Goal: Task Accomplishment & Management: Use online tool/utility

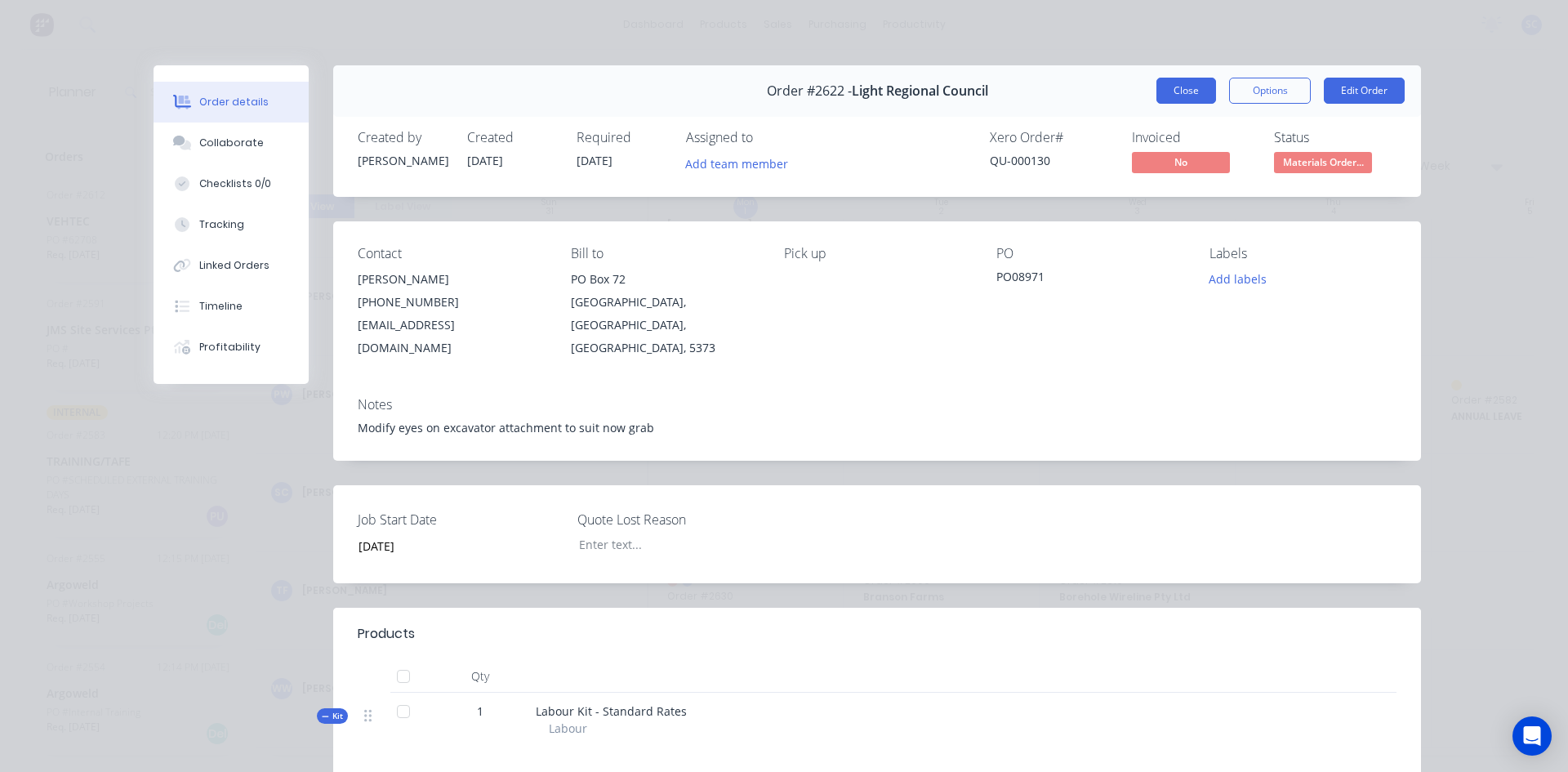
click at [1175, 86] on button "Close" at bounding box center [1185, 90] width 59 height 26
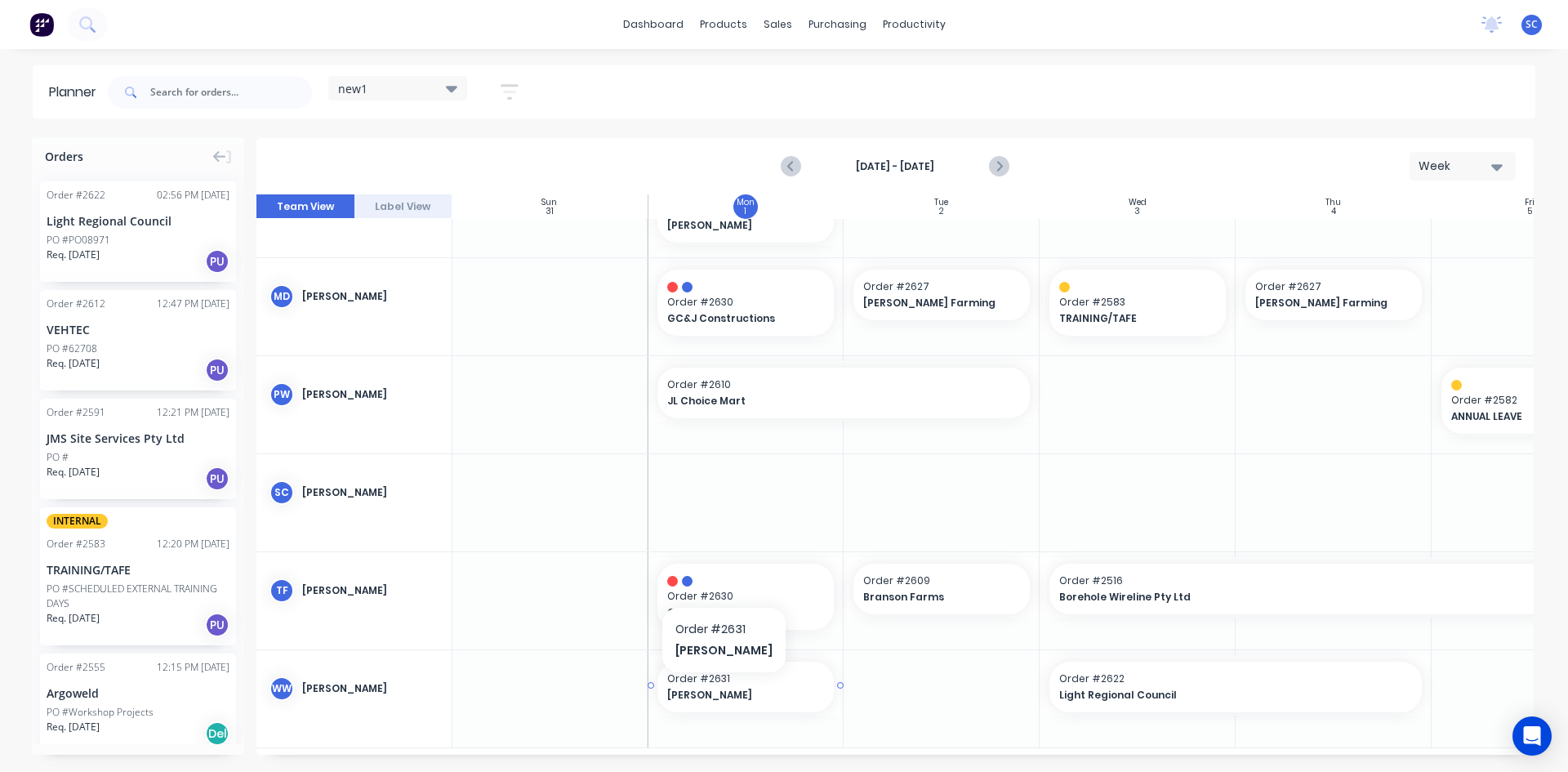
click at [710, 690] on span "[PERSON_NAME]" at bounding box center [737, 695] width 141 height 15
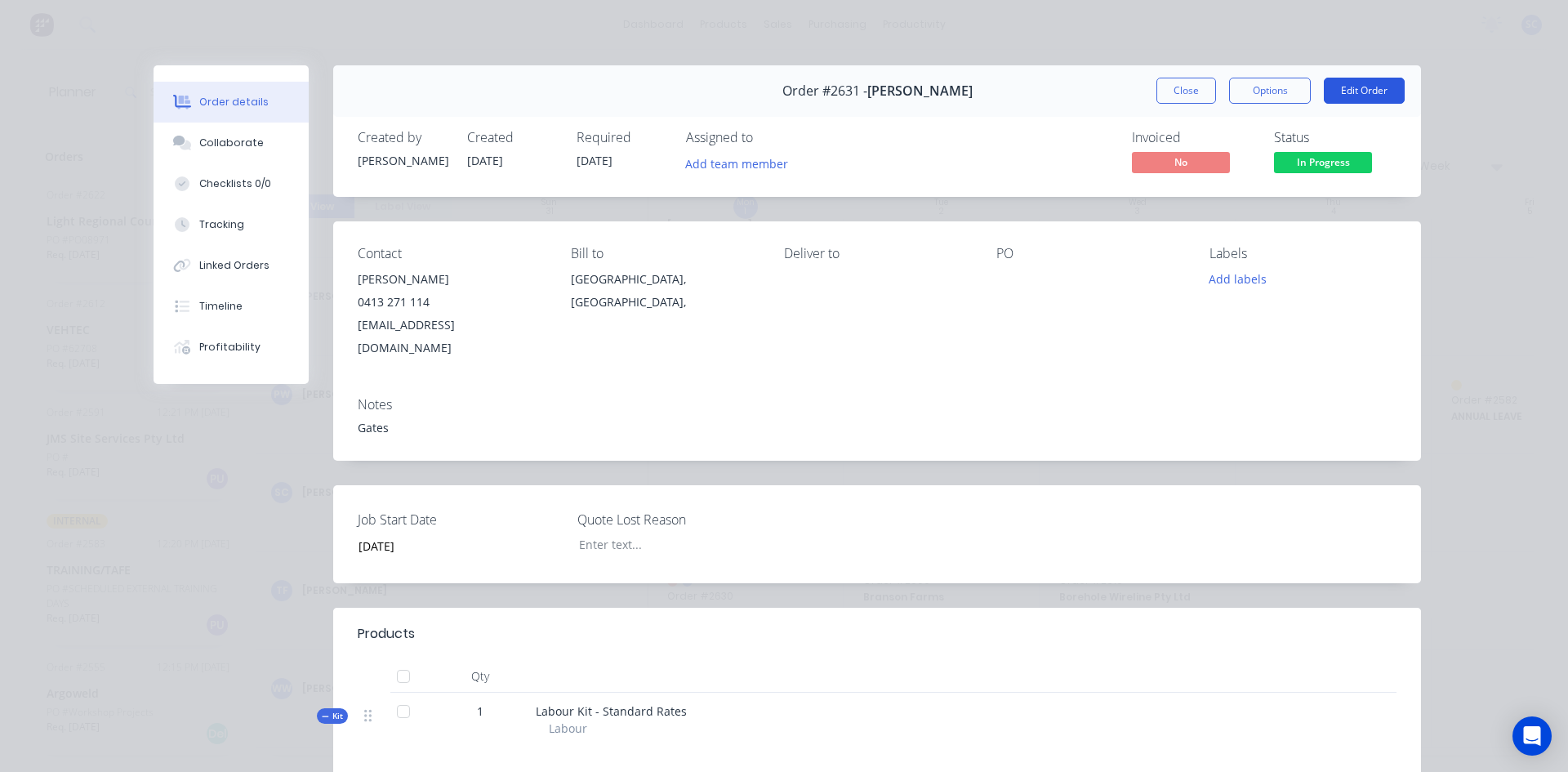
click at [1348, 85] on button "Edit Order" at bounding box center [1364, 90] width 81 height 26
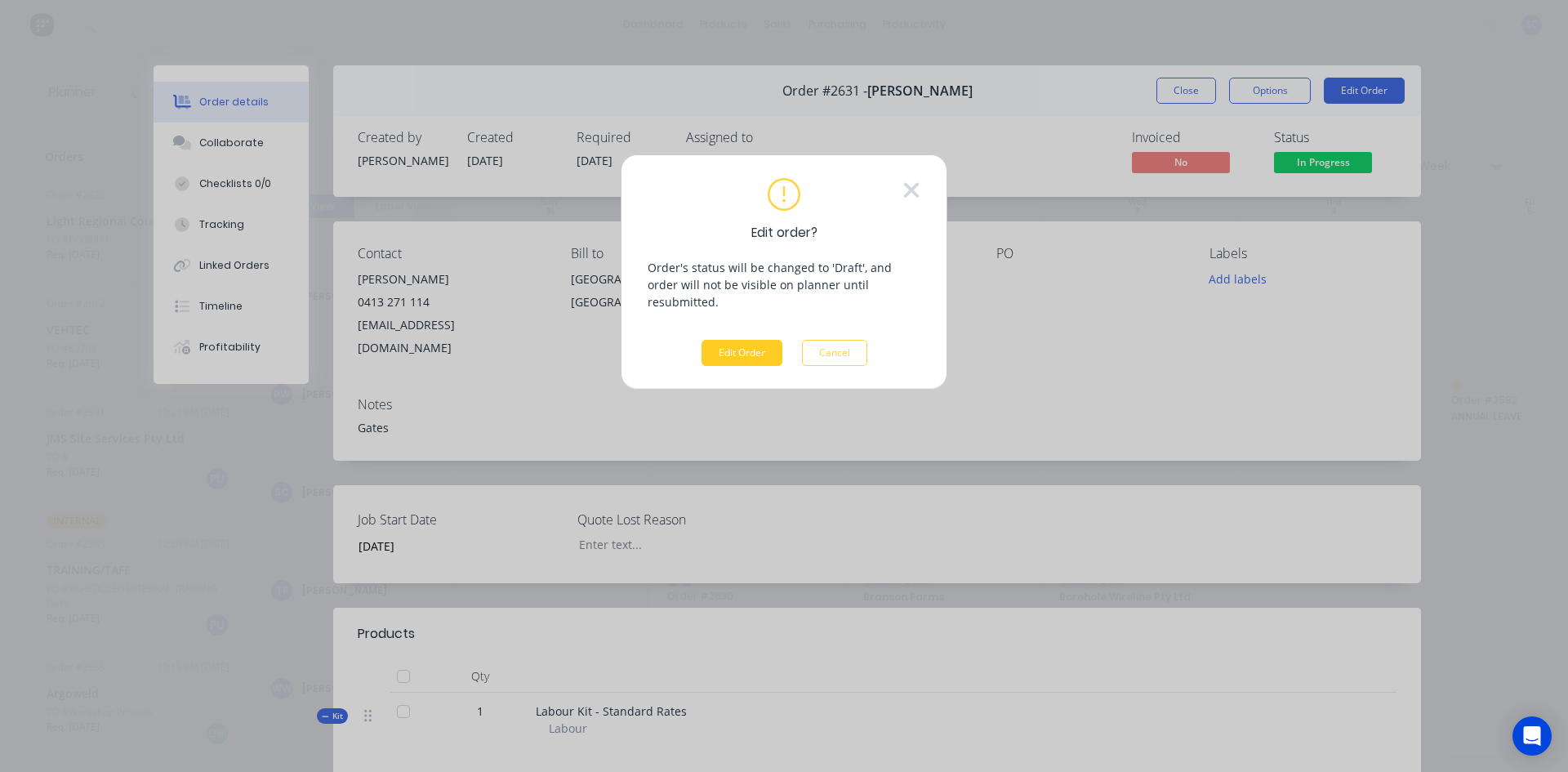
click at [738, 340] on button "Edit Order" at bounding box center [742, 353] width 81 height 26
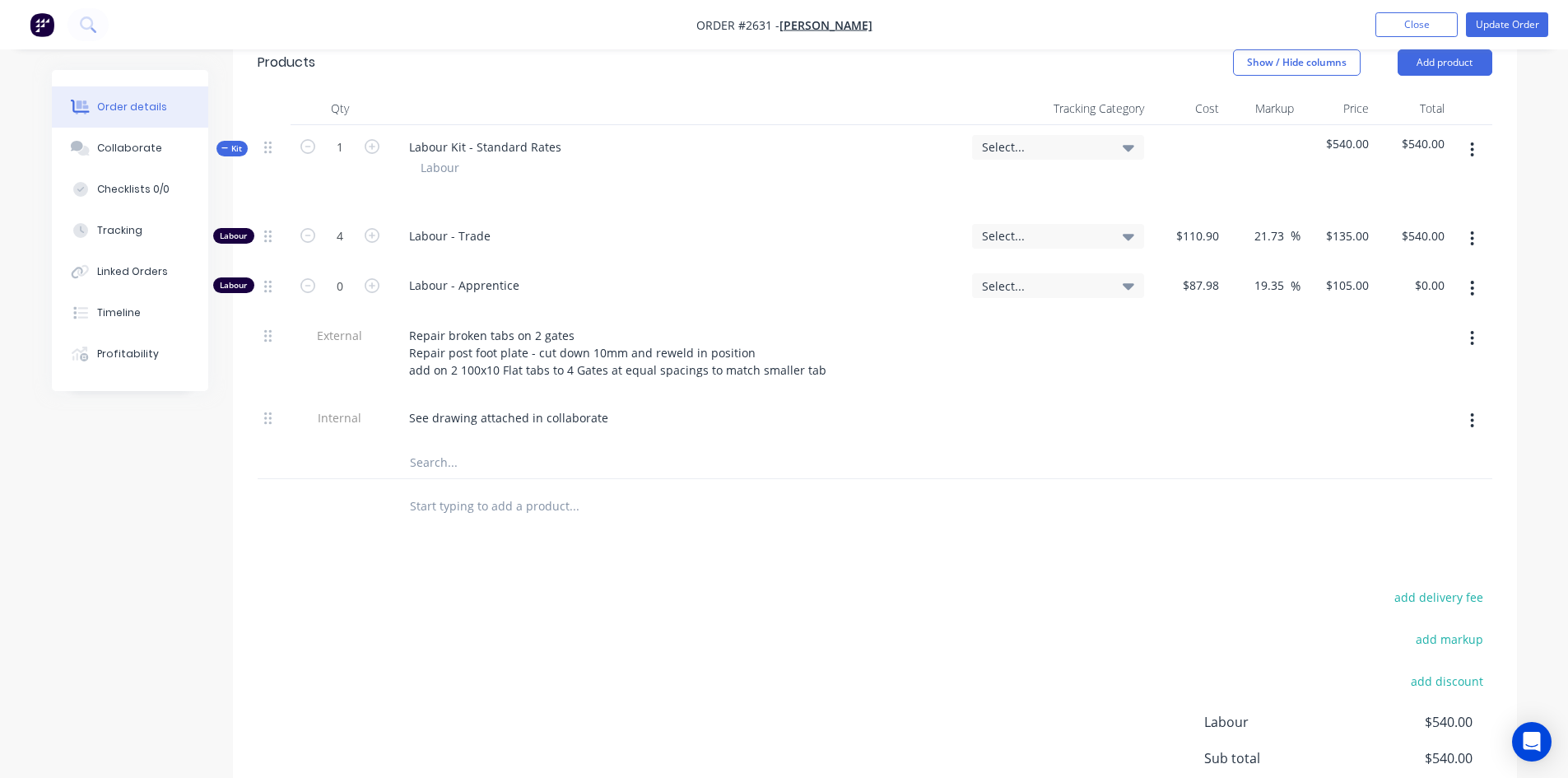
scroll to position [577, 0]
click at [422, 488] on input "text" at bounding box center [574, 504] width 330 height 33
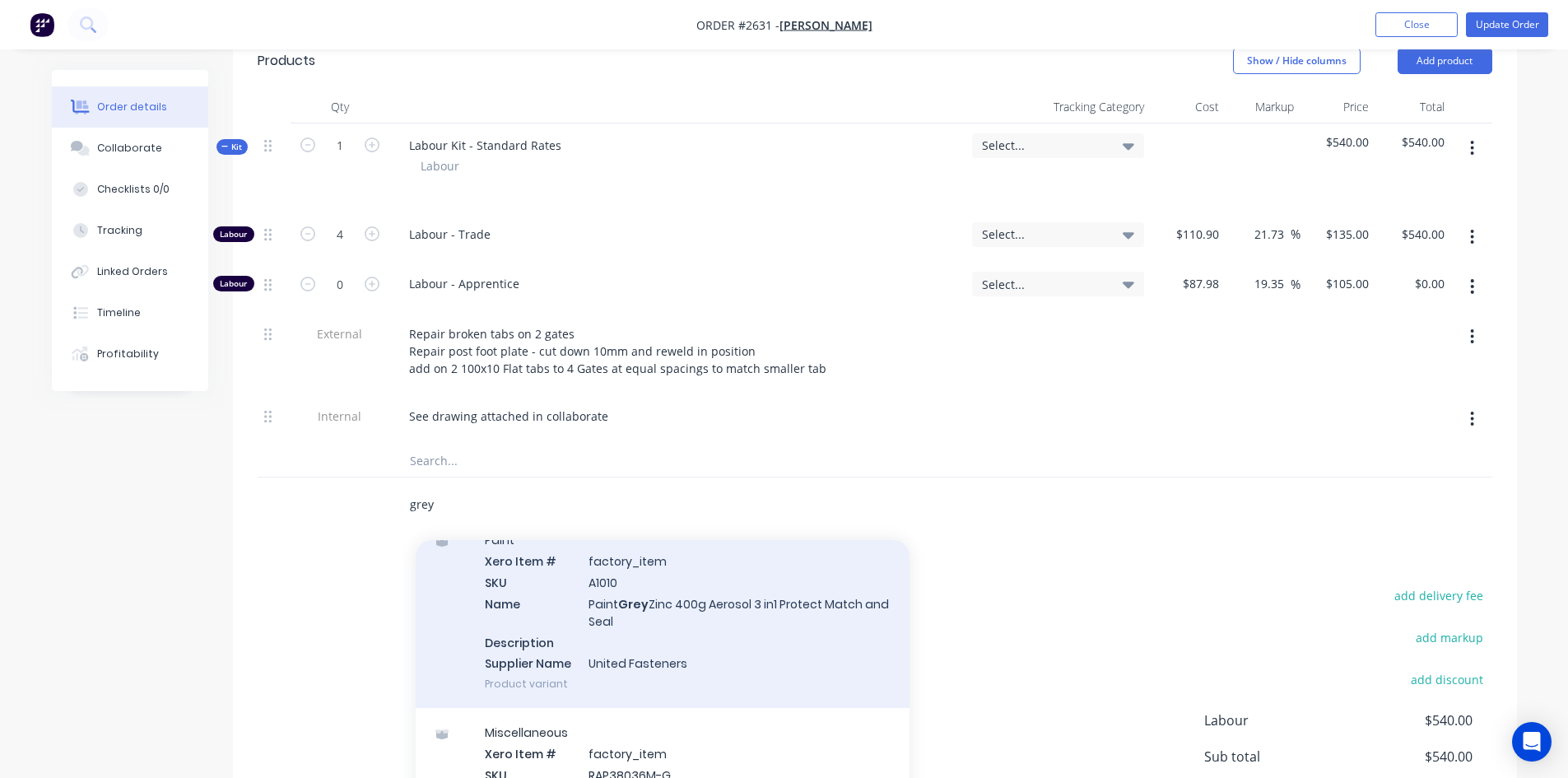
scroll to position [0, 0]
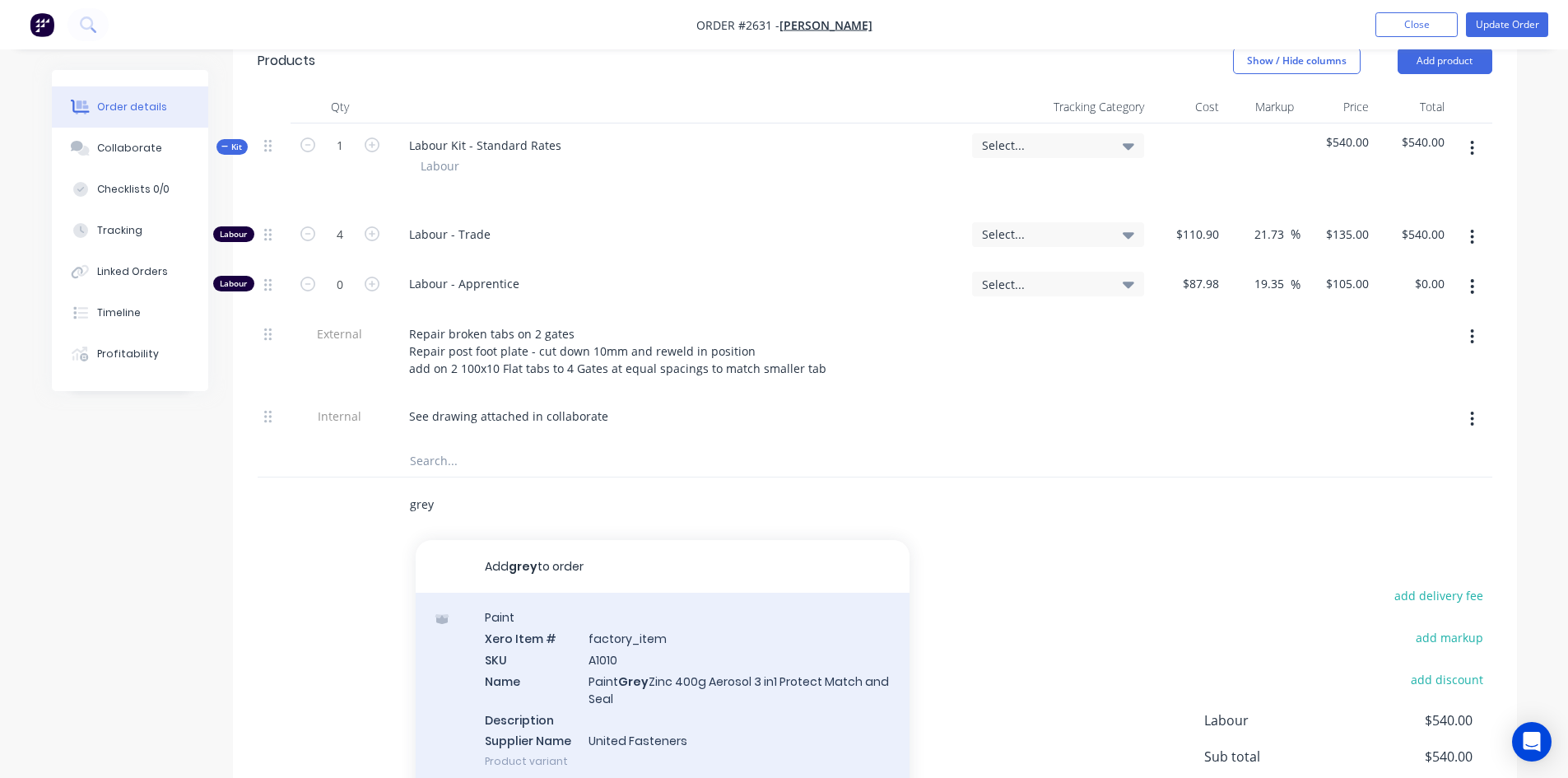
type input "grey"
click at [518, 647] on div "Paint Xero Item # factory_item SKU A1010 Name Paint Grey Zinc 400g Aerosol 3 in…" at bounding box center [663, 689] width 494 height 193
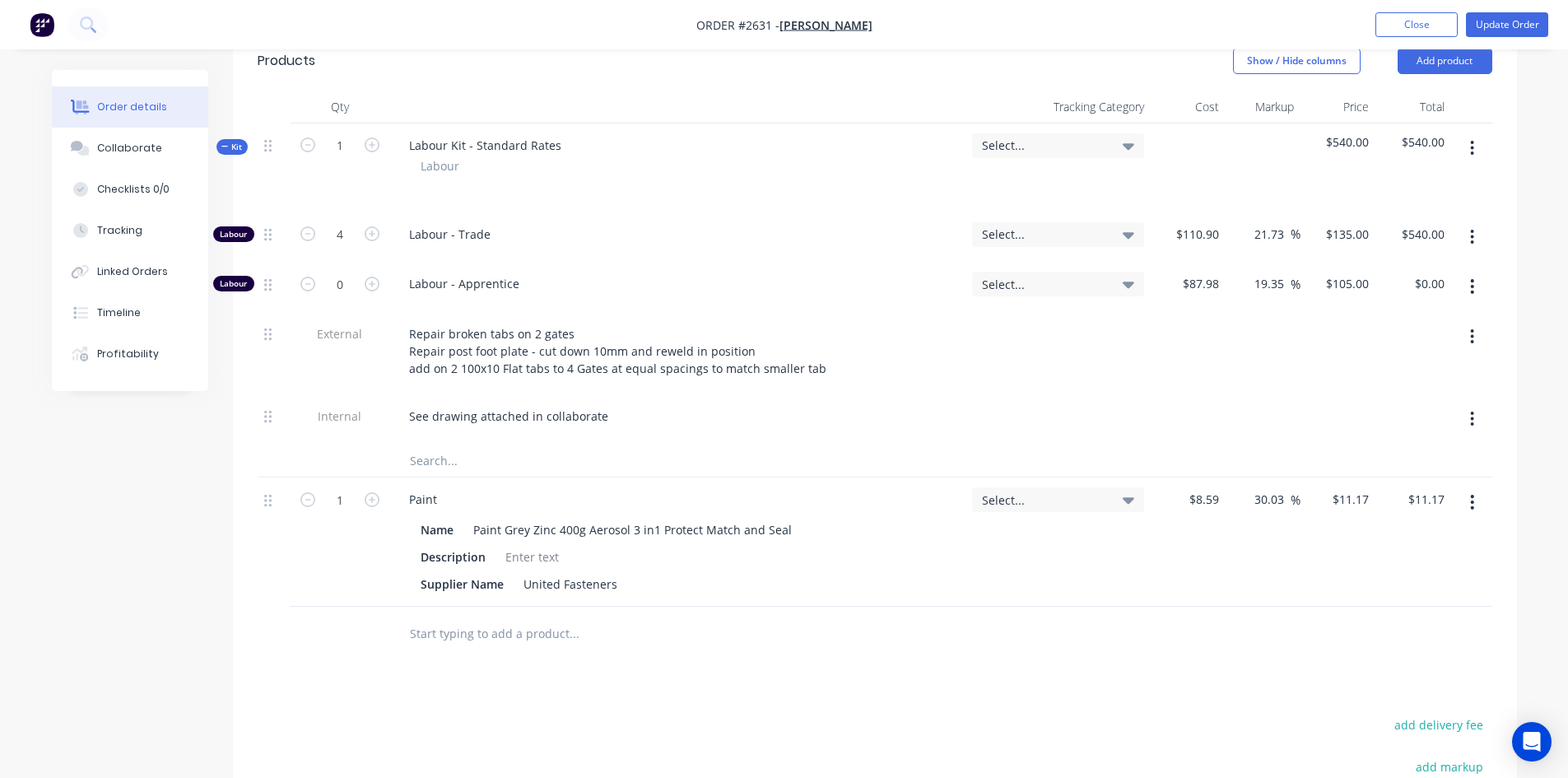
click at [442, 616] on input "text" at bounding box center [574, 633] width 330 height 33
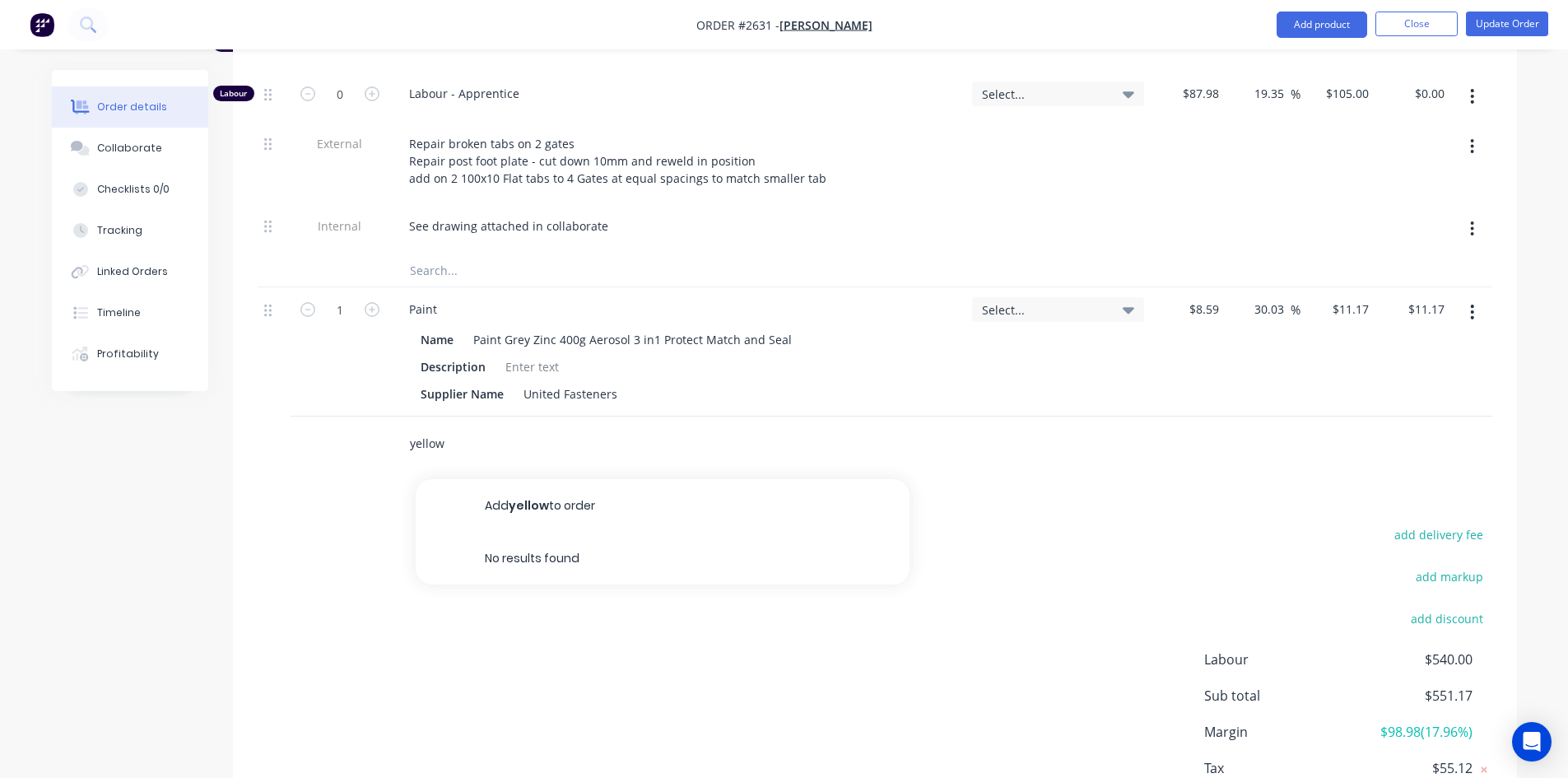
scroll to position [824, 0]
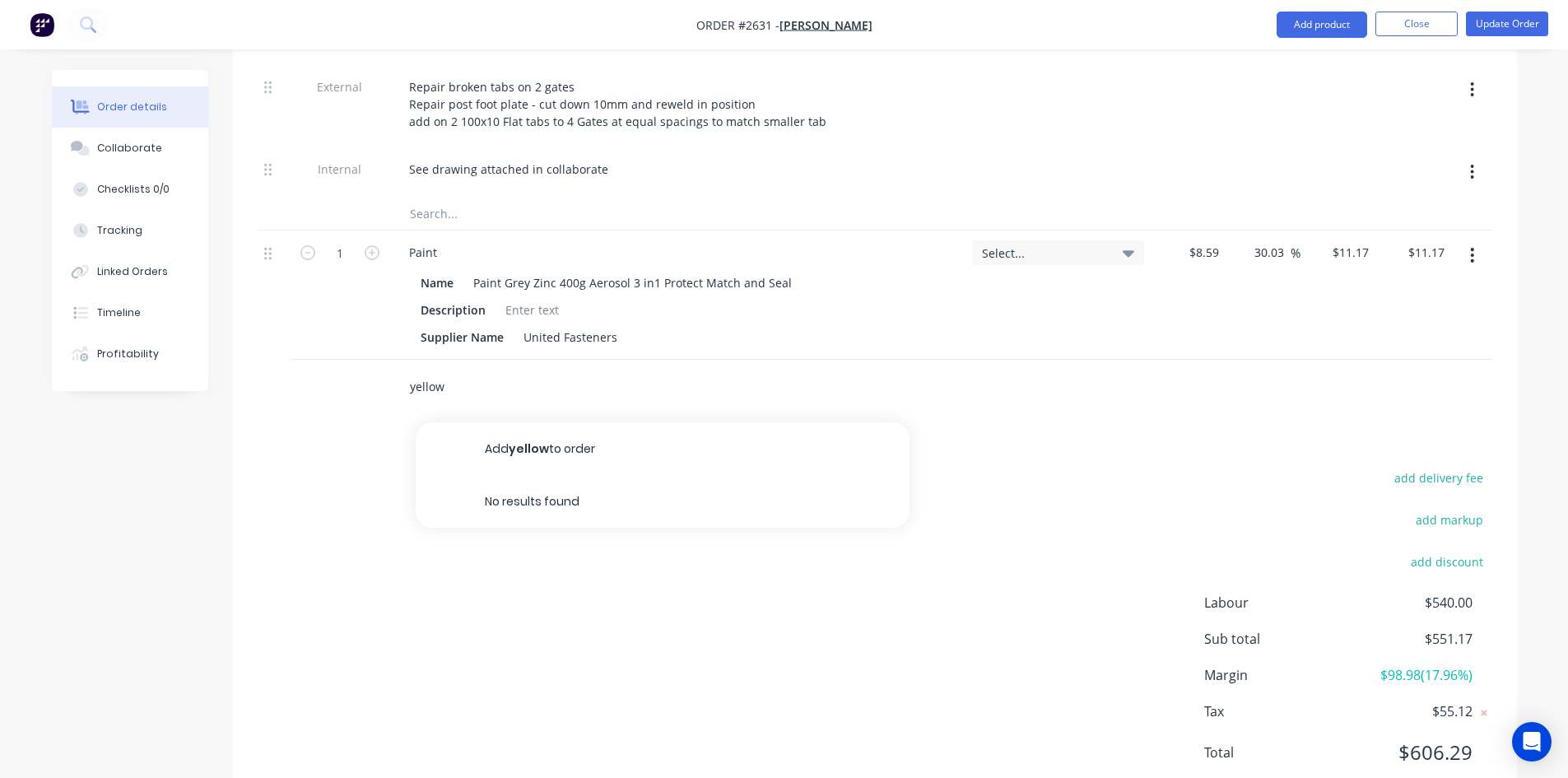
click at [464, 370] on input "yellow" at bounding box center [574, 387] width 330 height 33
type input "y"
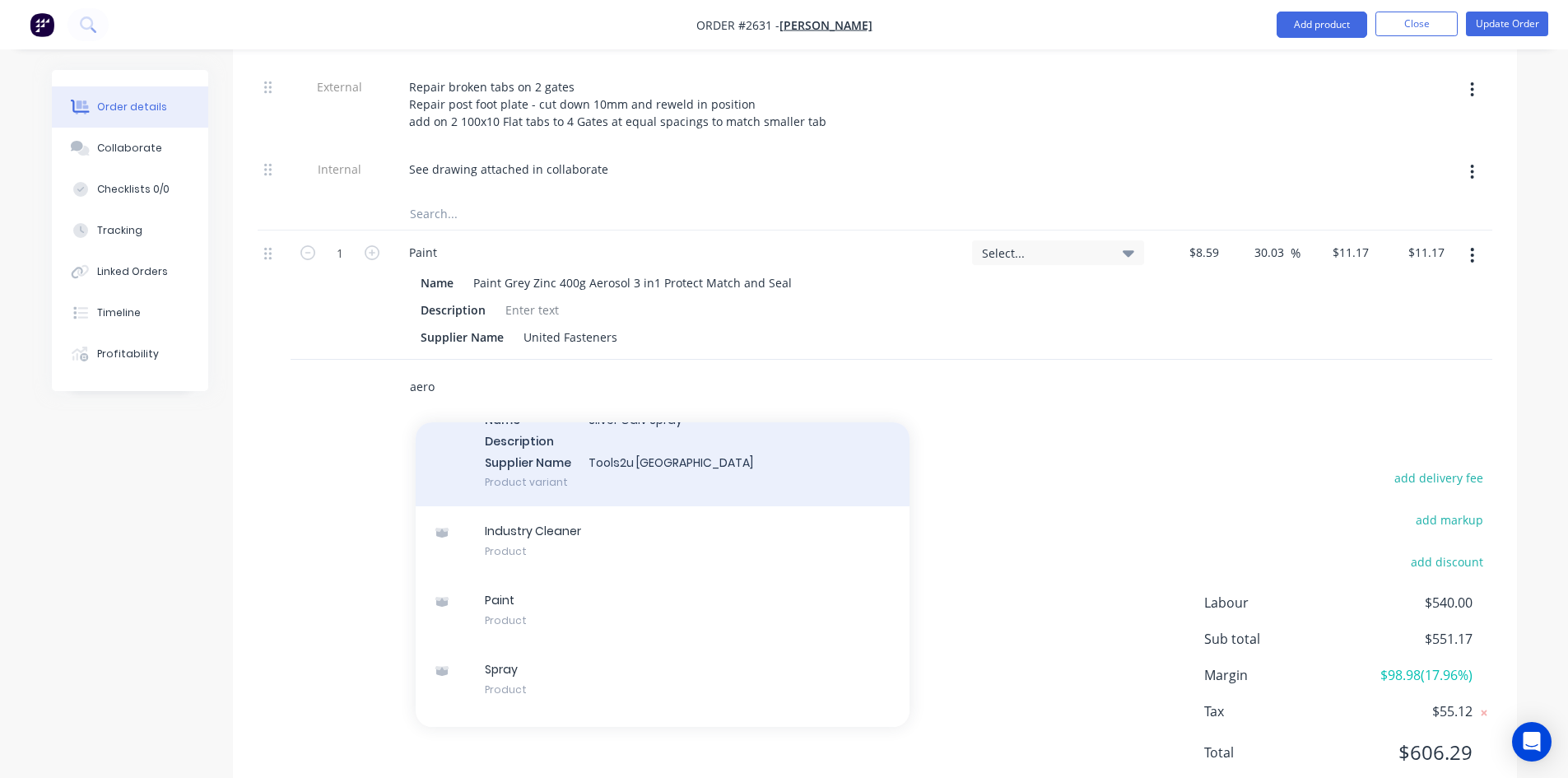
scroll to position [815, 0]
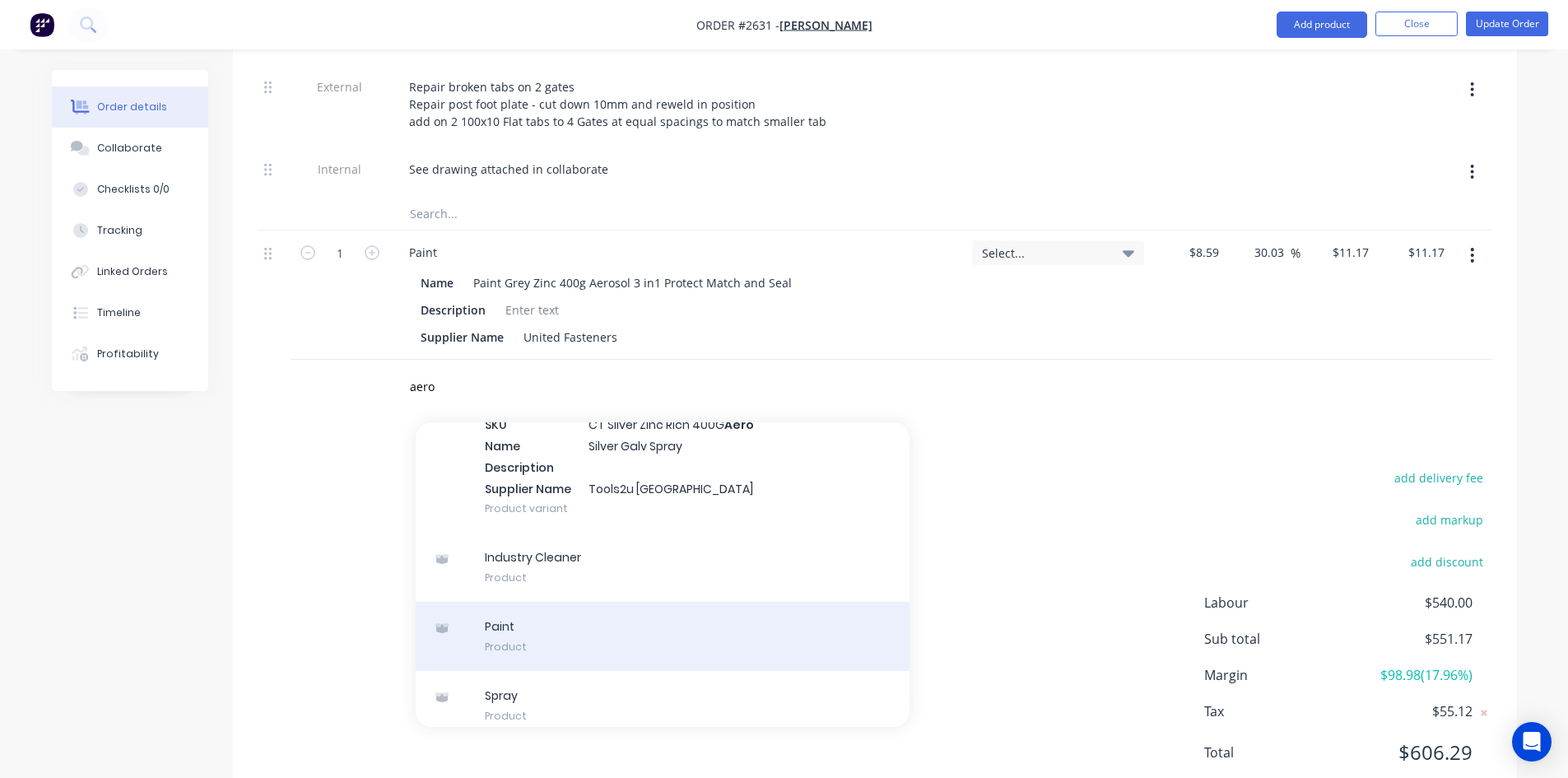
click at [616, 610] on div "Paint Product" at bounding box center [663, 636] width 494 height 69
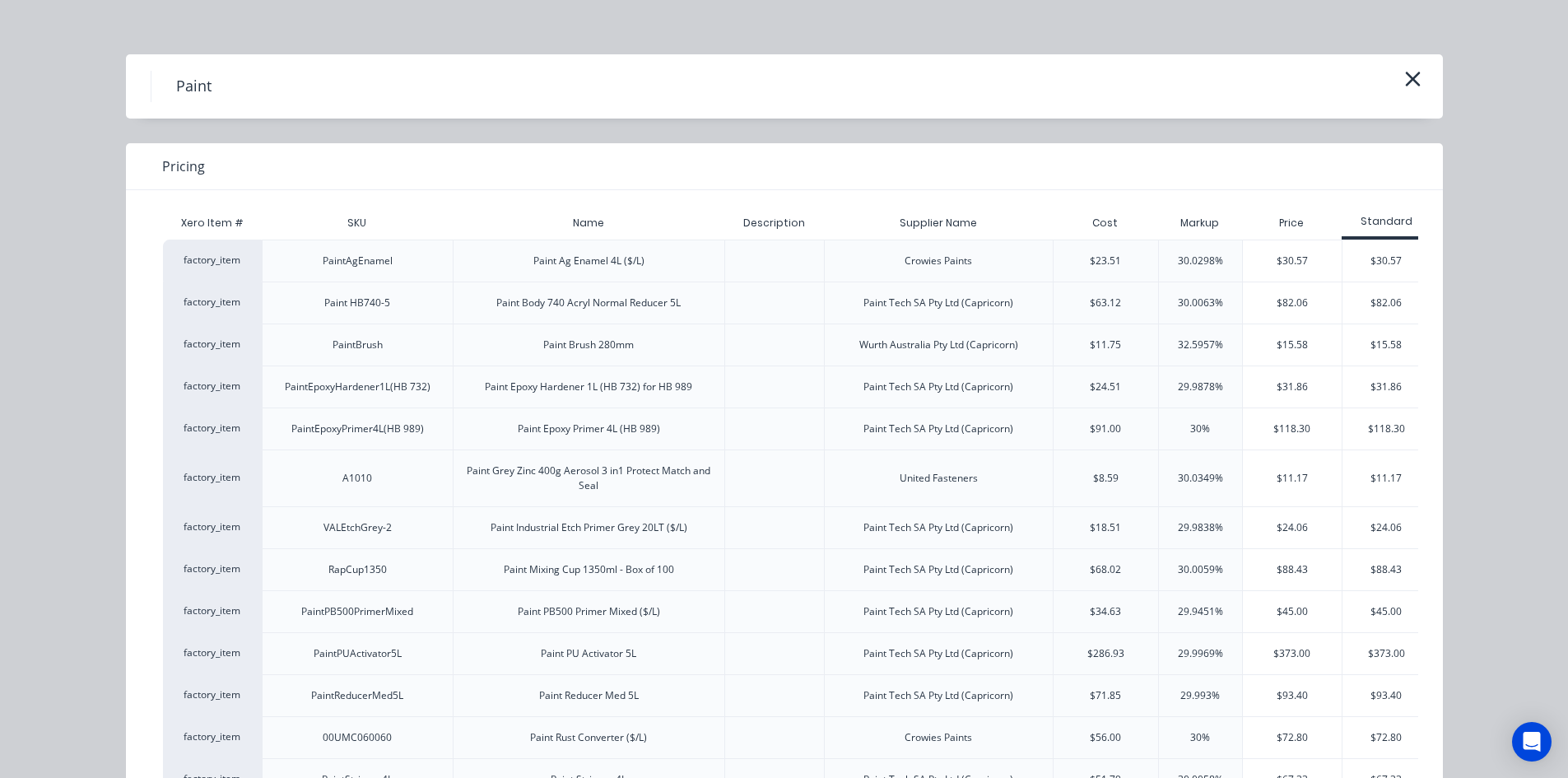
scroll to position [0, 0]
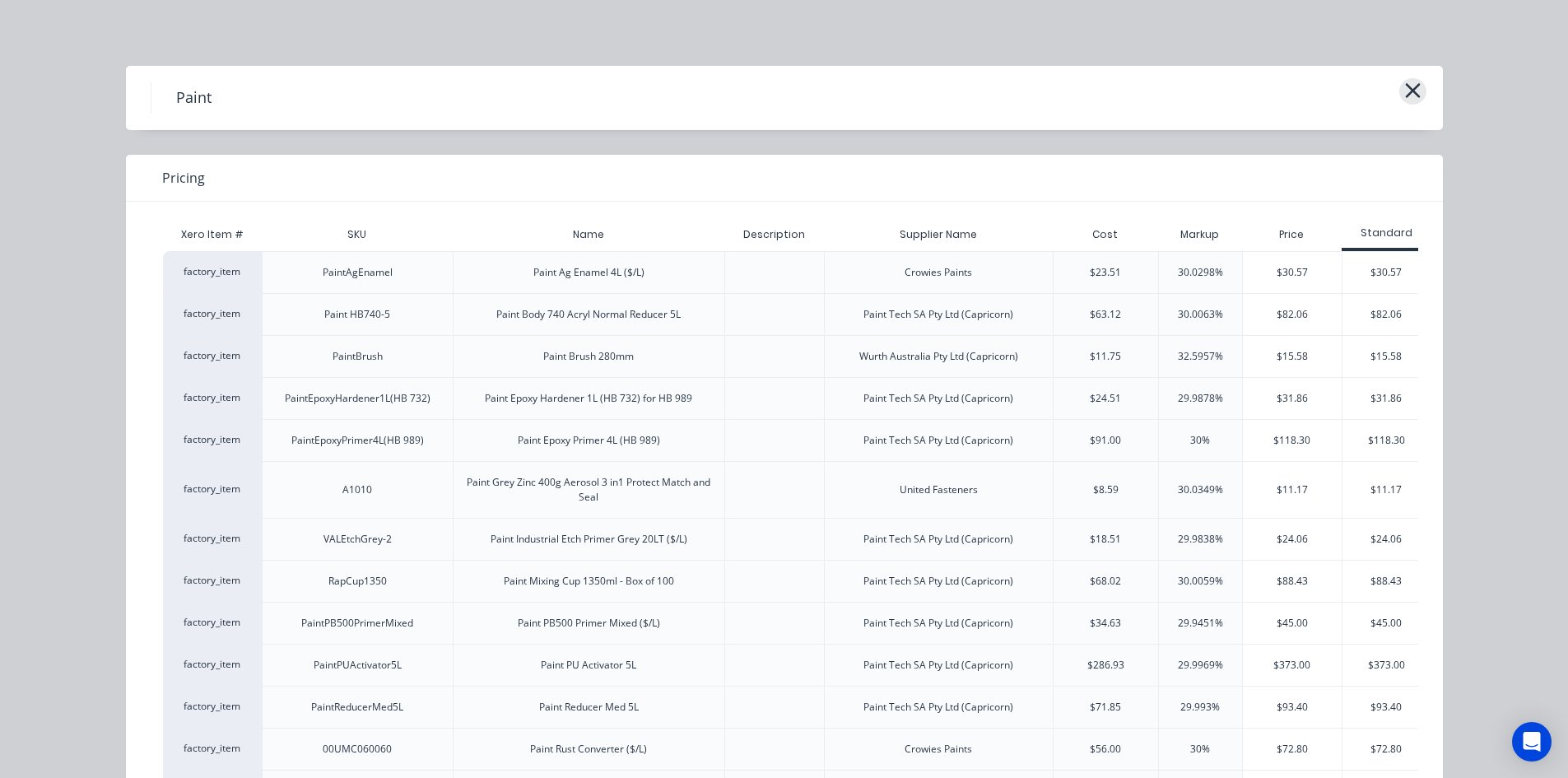
click at [1412, 87] on icon "button" at bounding box center [1412, 90] width 17 height 23
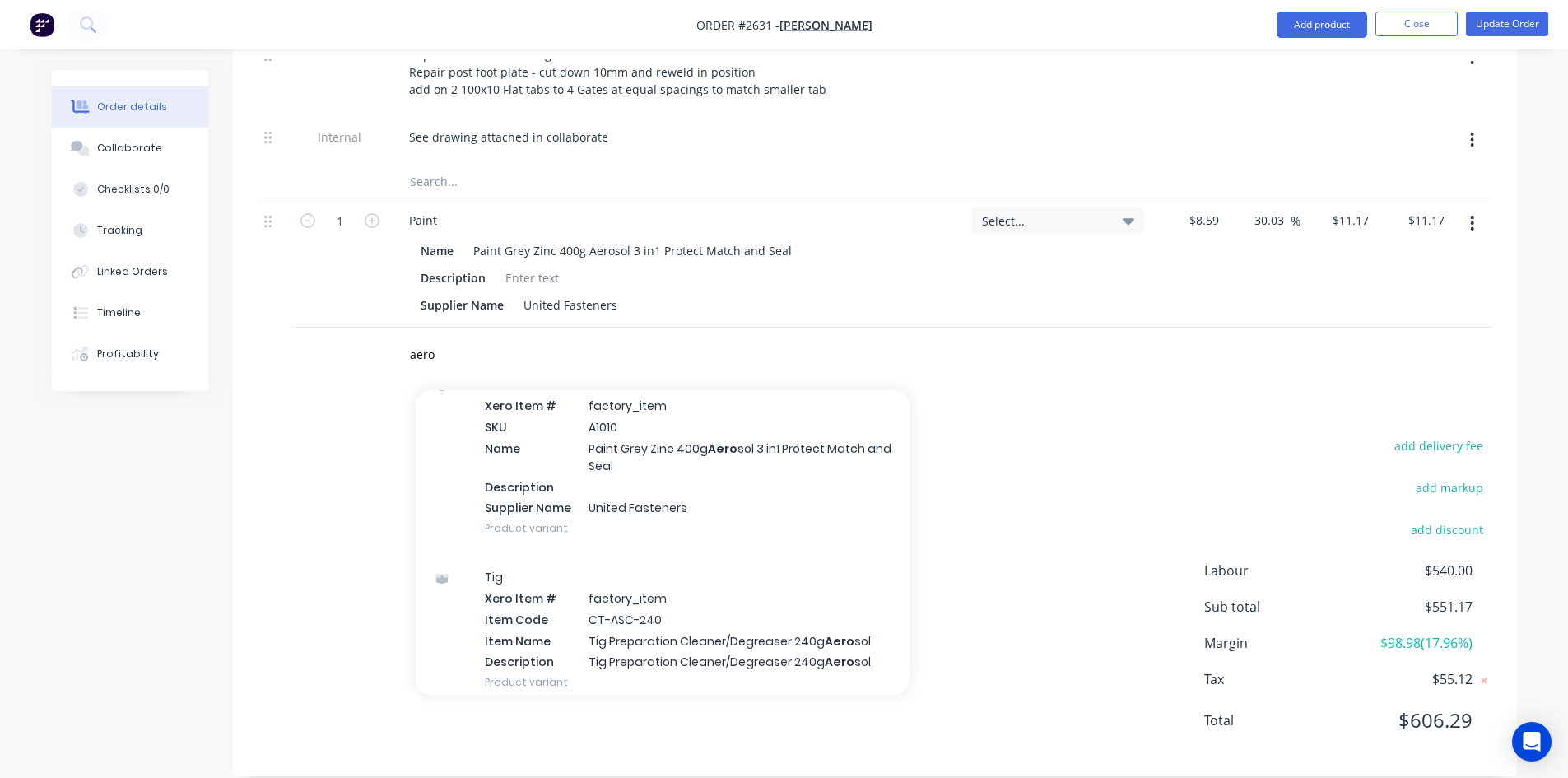
scroll to position [73, 0]
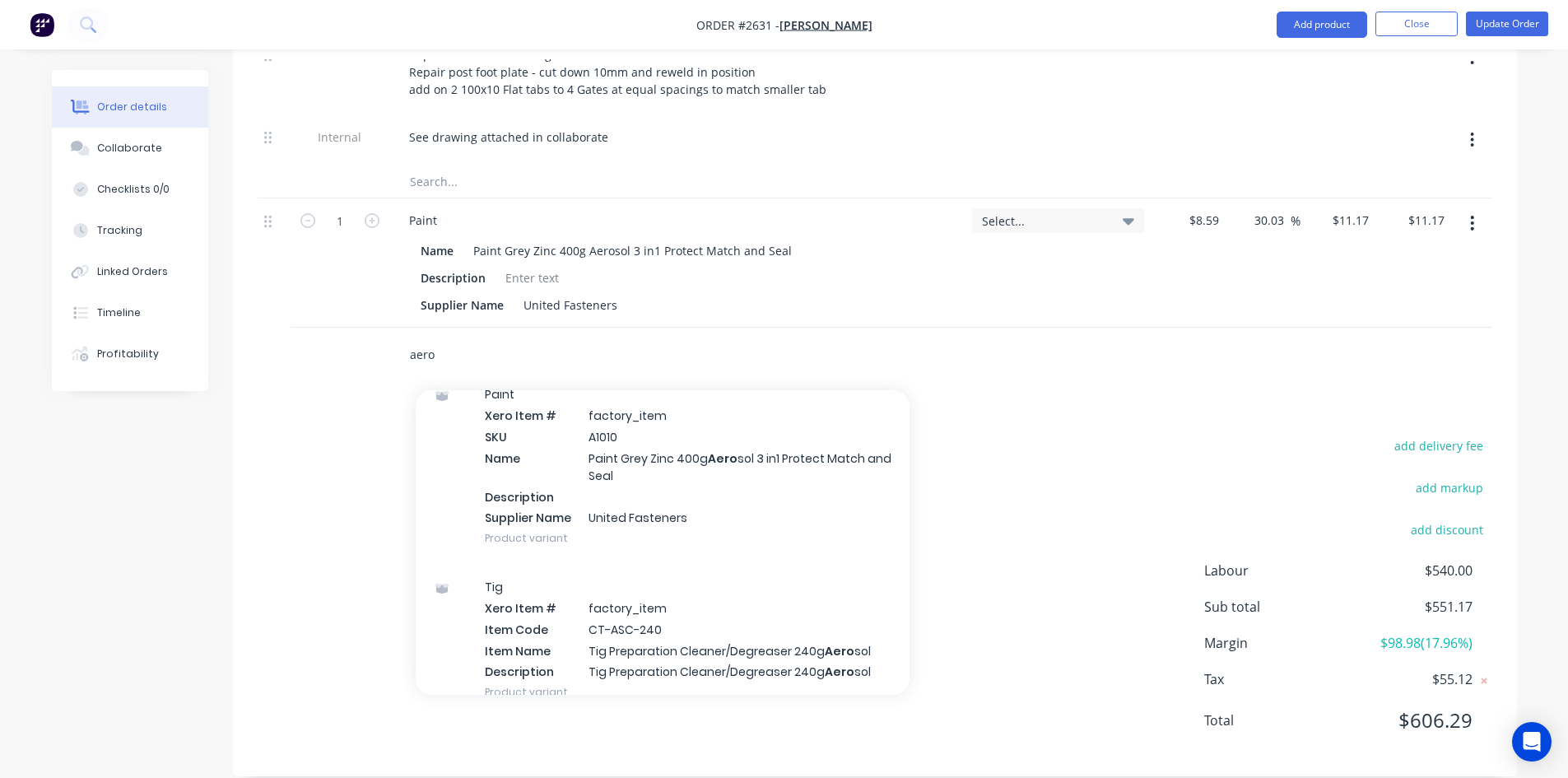
click at [439, 338] on input "aero" at bounding box center [574, 355] width 330 height 33
type input "a"
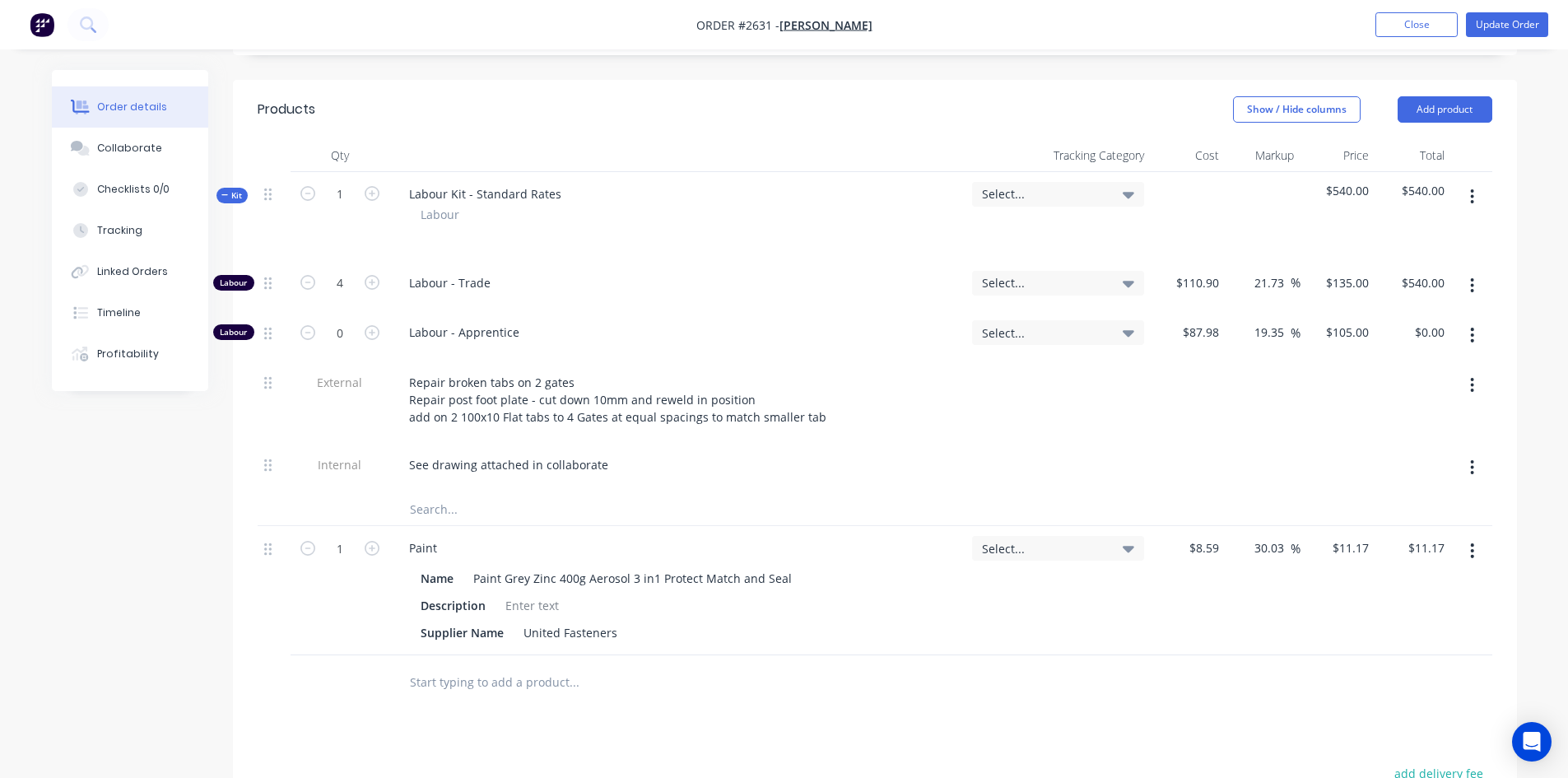
scroll to position [526, 0]
click at [1427, 98] on button "Add product" at bounding box center [1444, 111] width 95 height 27
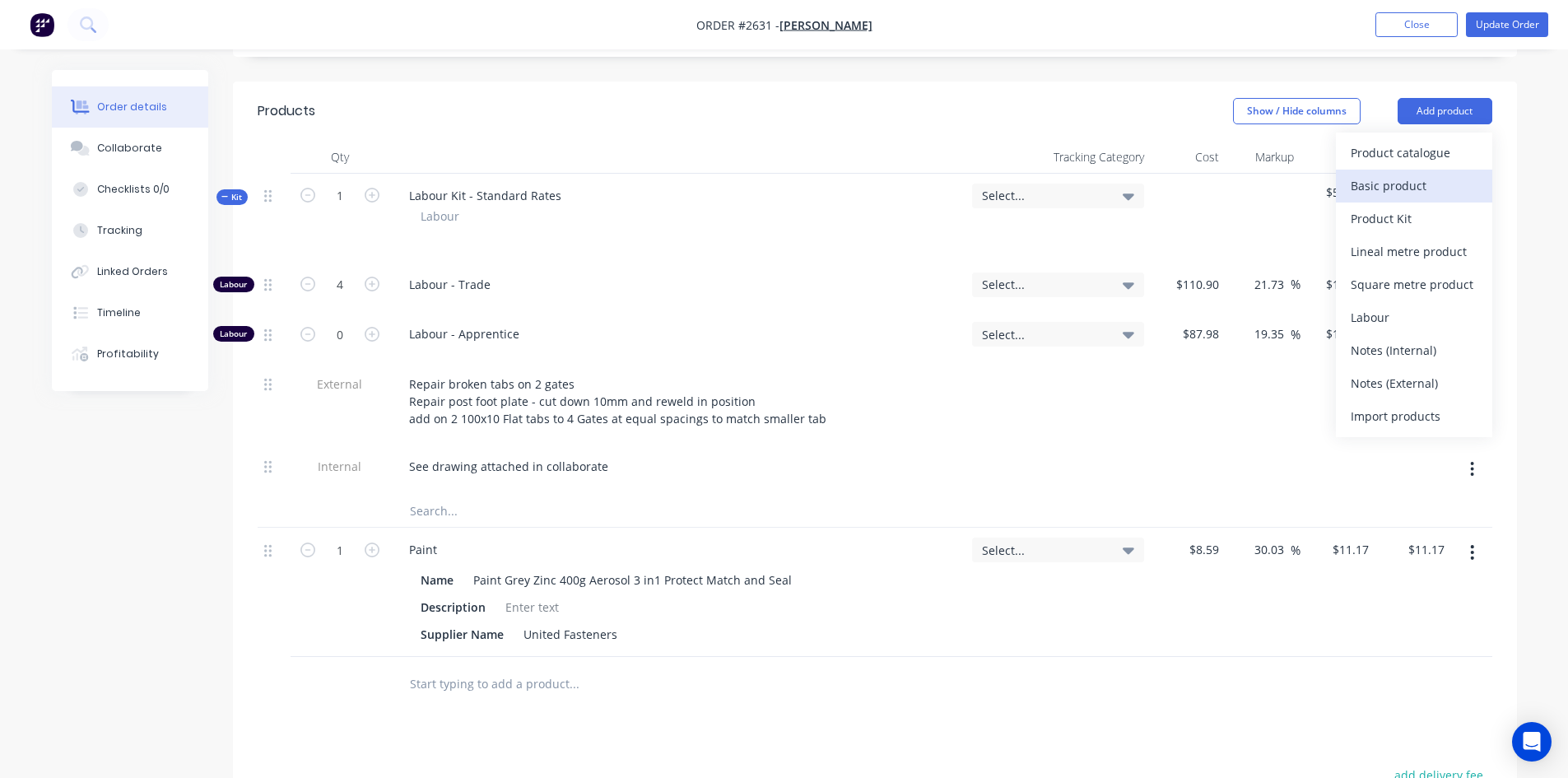
click at [1408, 174] on div "Basic product" at bounding box center [1414, 186] width 127 height 24
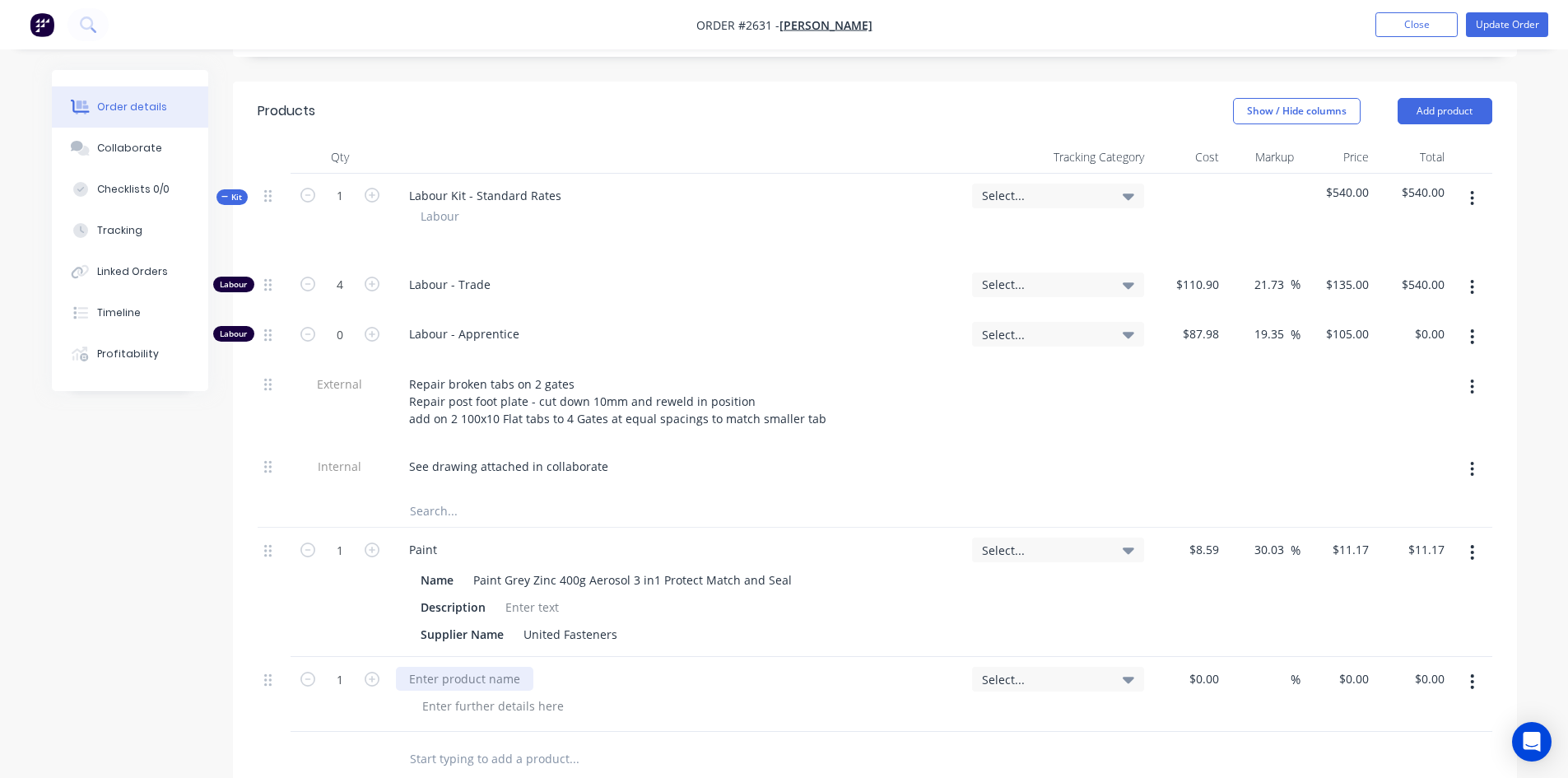
click at [457, 667] on div at bounding box center [465, 679] width 138 height 24
click at [369, 672] on icon "button" at bounding box center [372, 680] width 15 height 15
click at [306, 672] on icon "button" at bounding box center [308, 680] width 15 height 15
type input "1"
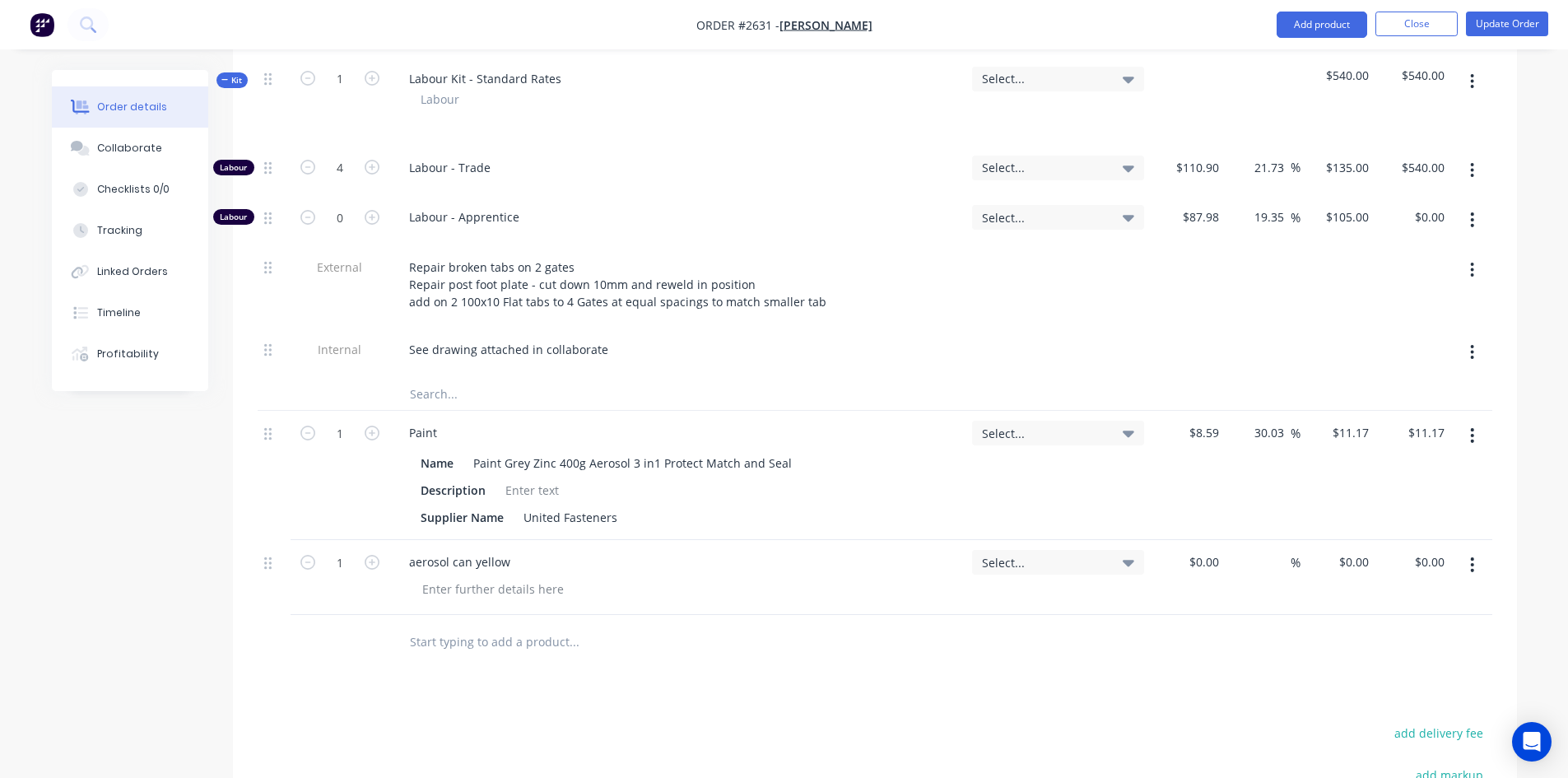
scroll to position [691, 0]
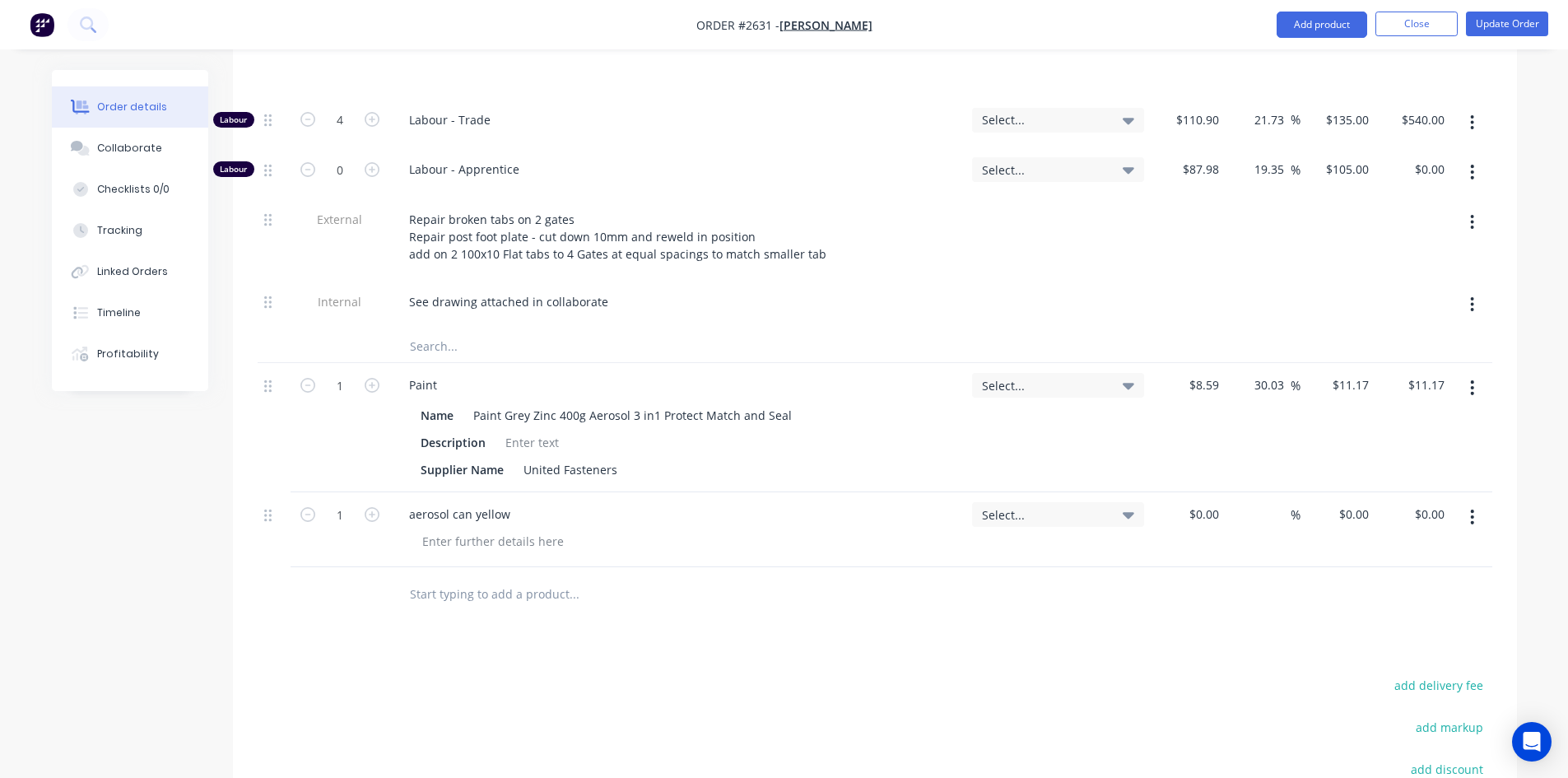
click at [489, 577] on input "text" at bounding box center [574, 593] width 330 height 33
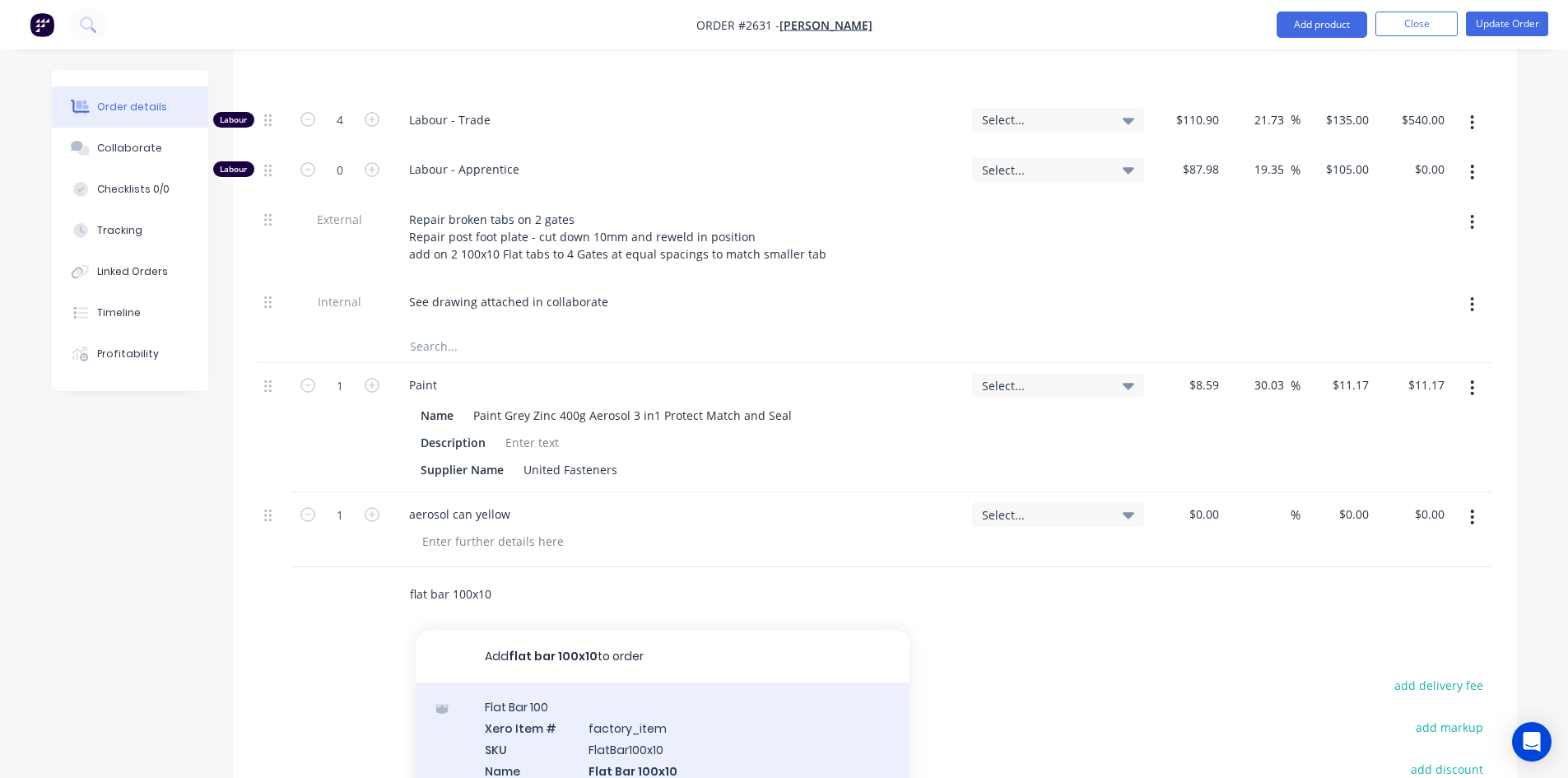
type input "flat bar 100x10"
click at [556, 698] on div "Flat Bar 100 Xero Item # factory_item SKU FlatBar100x10 Name Flat Bar 100x10 De…" at bounding box center [663, 770] width 494 height 175
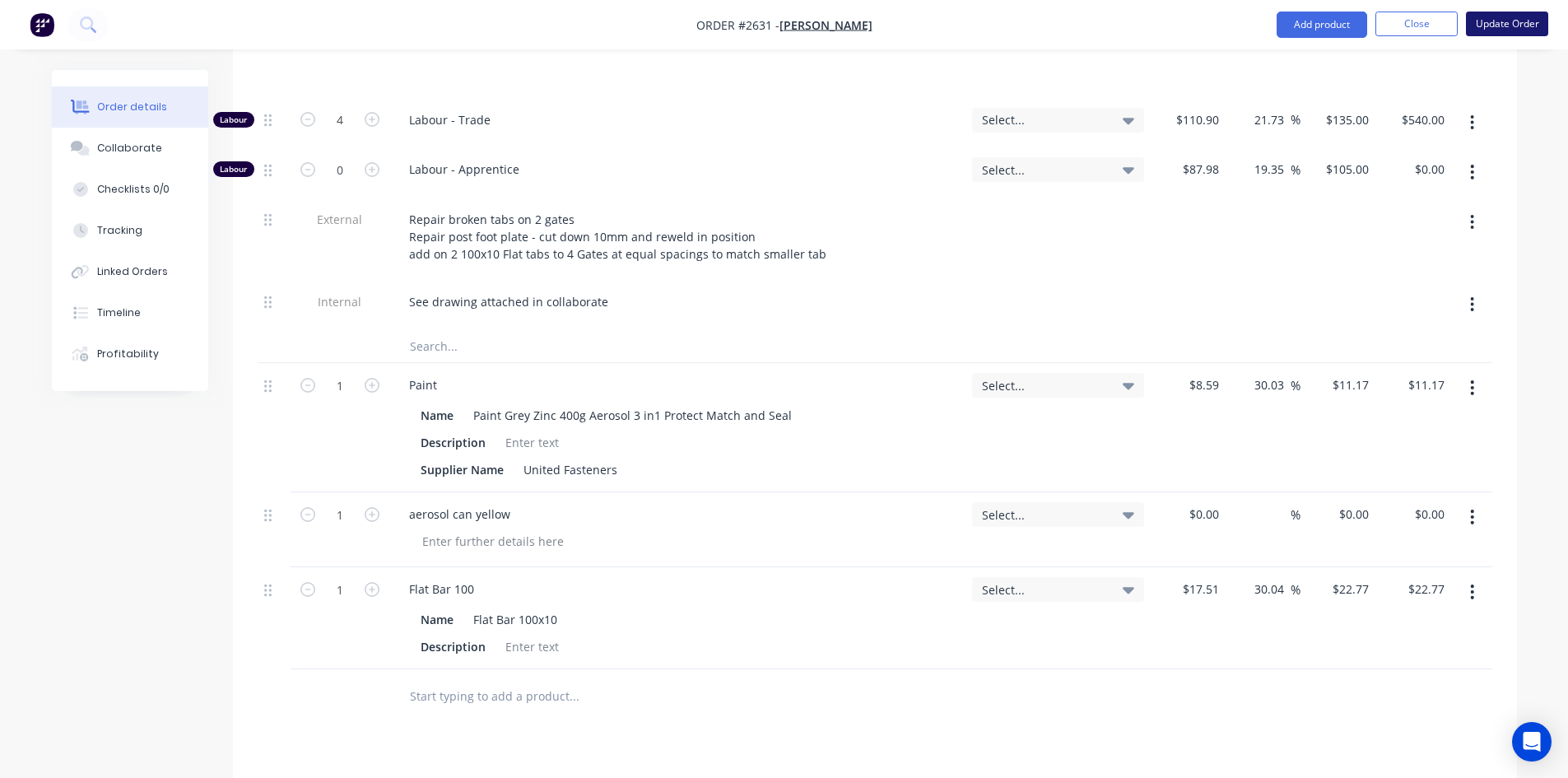
click at [1496, 24] on button "Update Order" at bounding box center [1507, 24] width 83 height 25
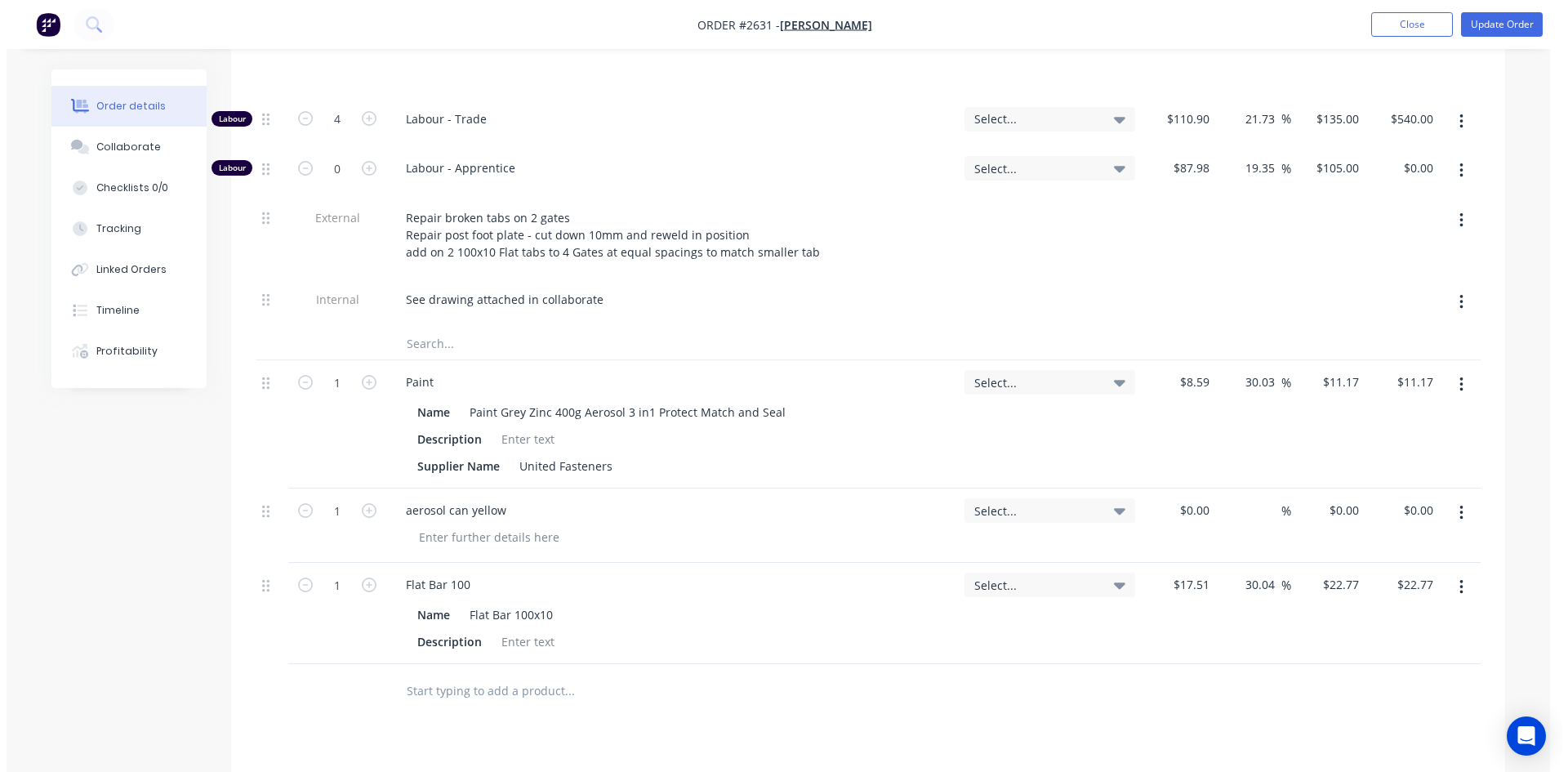
scroll to position [0, 0]
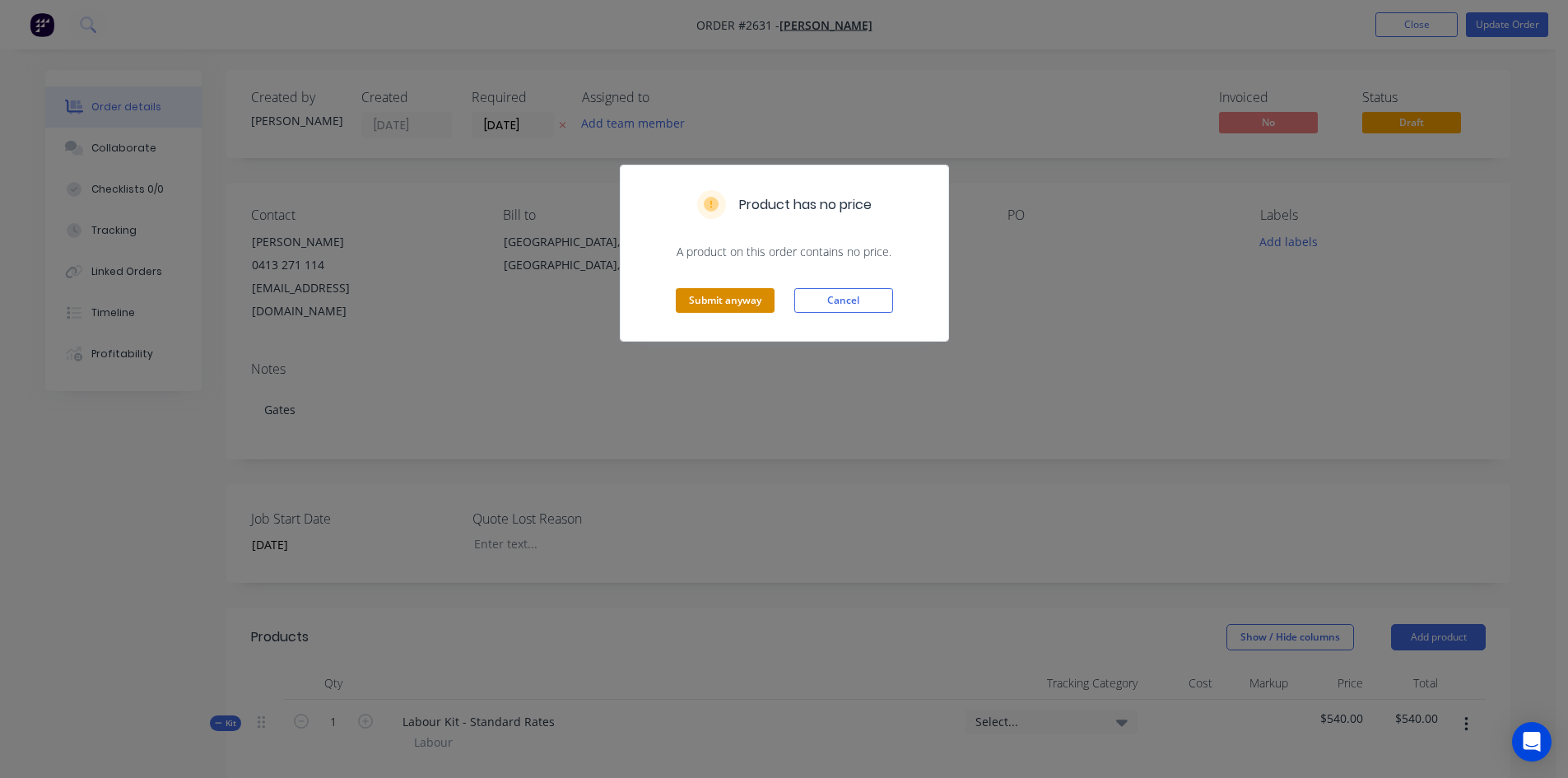
click at [727, 300] on button "Submit anyway" at bounding box center [725, 300] width 99 height 25
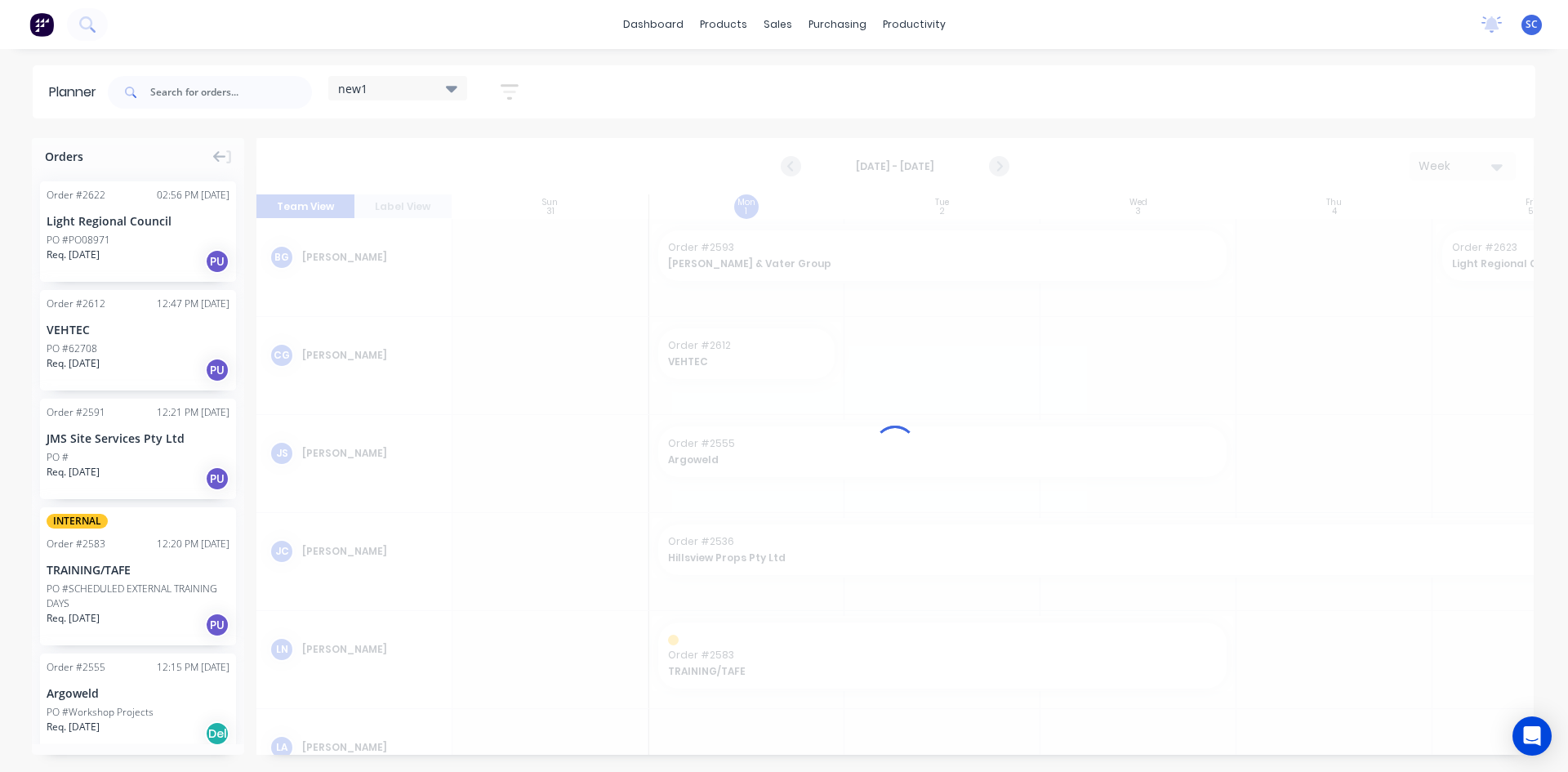
scroll to position [0, 1]
